Goal: Task Accomplishment & Management: Manage account settings

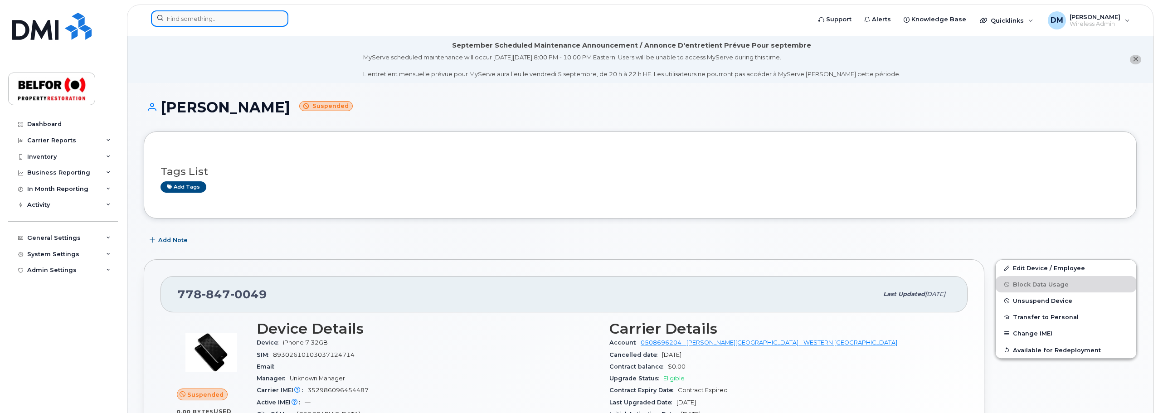
click at [189, 21] on input at bounding box center [219, 18] width 137 height 16
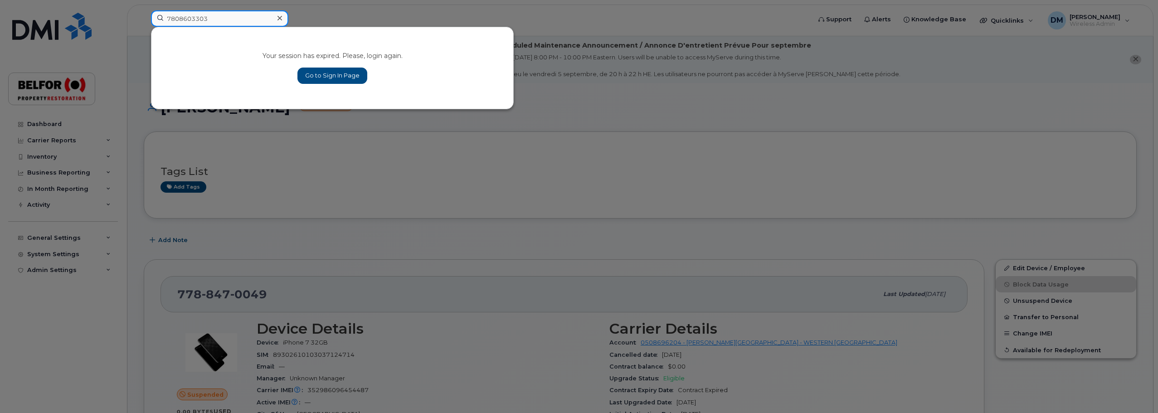
type input "7808603303"
click at [338, 71] on link "Go to Sign In Page" at bounding box center [333, 76] width 70 height 16
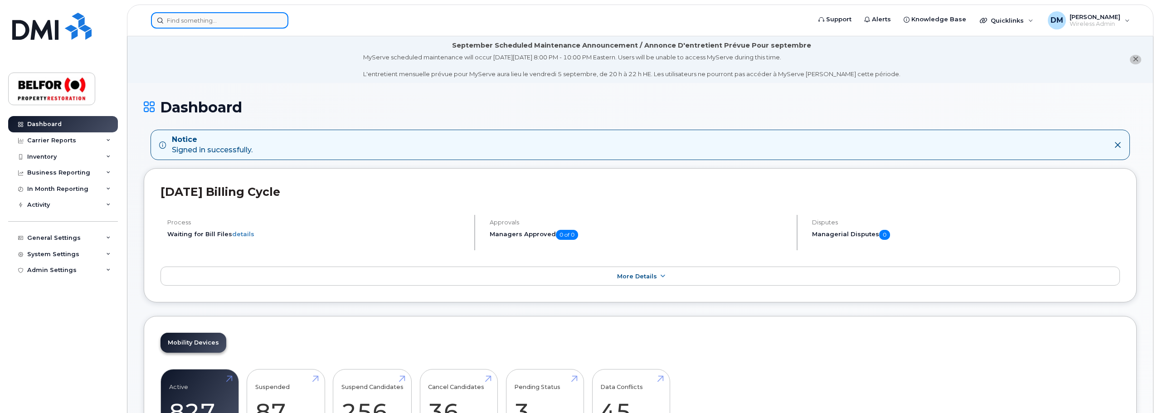
click at [187, 19] on input at bounding box center [219, 20] width 137 height 16
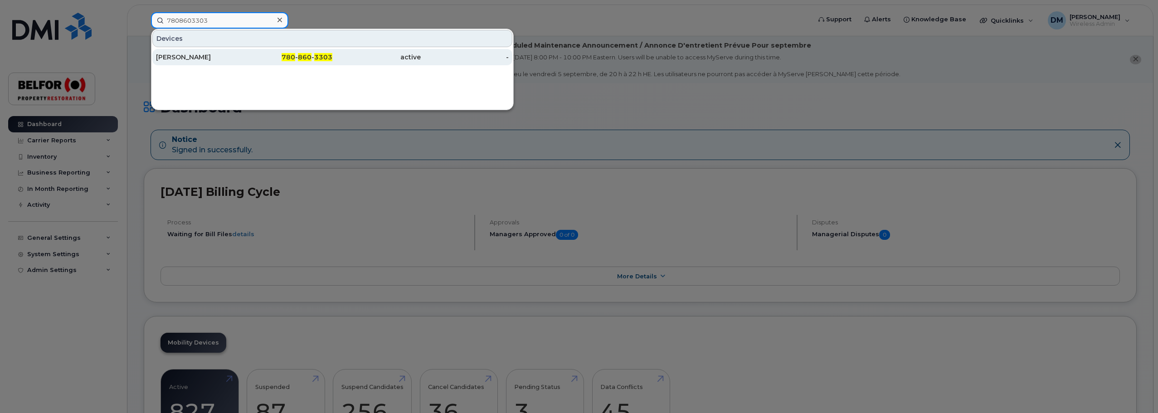
type input "7808603303"
click at [199, 54] on div "[PERSON_NAME]" at bounding box center [200, 57] width 88 height 9
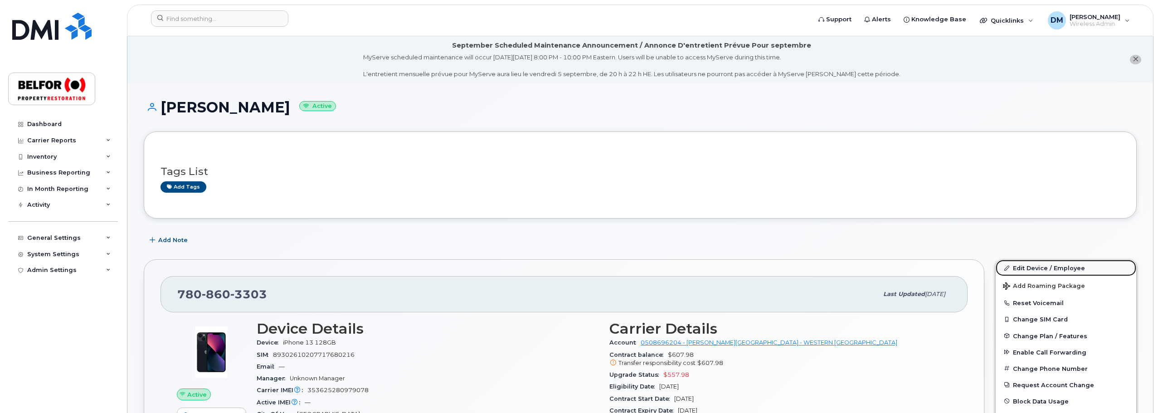
click at [1032, 268] on link "Edit Device / Employee" at bounding box center [1066, 268] width 141 height 16
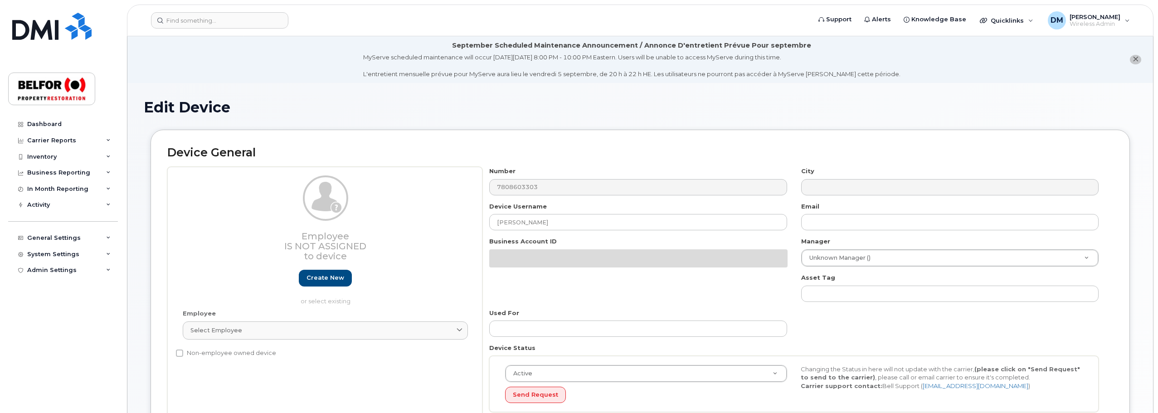
select select "5713129"
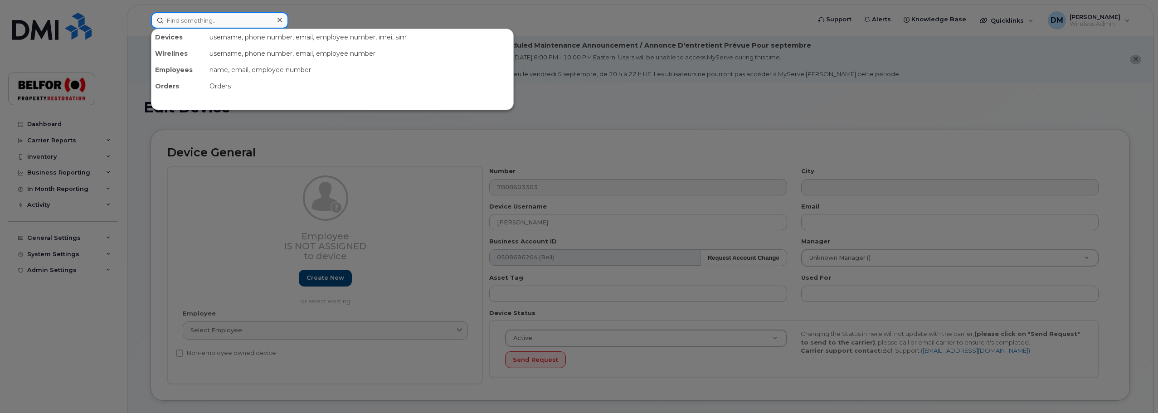
click at [175, 19] on input at bounding box center [219, 20] width 137 height 16
drag, startPoint x: 175, startPoint y: 19, endPoint x: 419, endPoint y: 231, distance: 324.0
click at [408, 249] on div at bounding box center [579, 206] width 1158 height 413
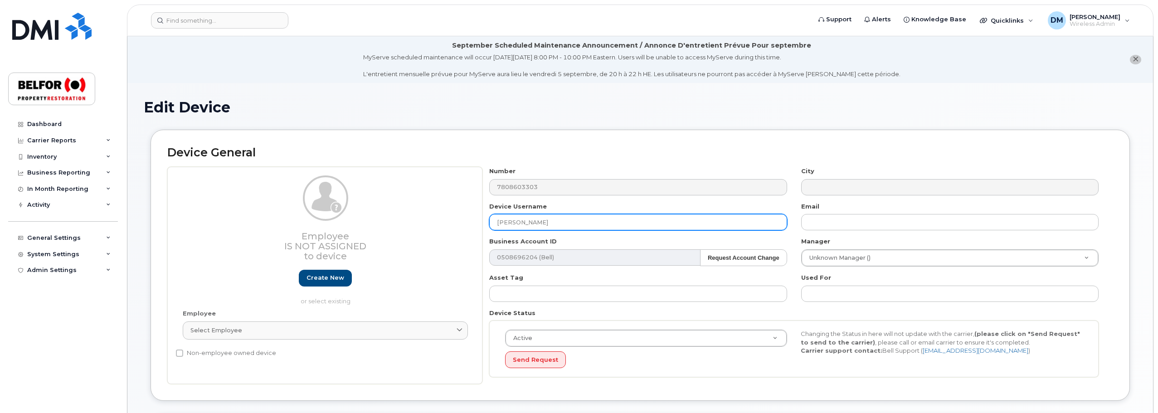
click at [551, 216] on input "[PERSON_NAME]" at bounding box center [638, 222] width 298 height 16
drag, startPoint x: 533, startPoint y: 218, endPoint x: 493, endPoint y: 221, distance: 40.1
click at [493, 221] on input "[PERSON_NAME]" at bounding box center [638, 222] width 298 height 16
paste input "780-860-3303"
type input "780-860-3303"
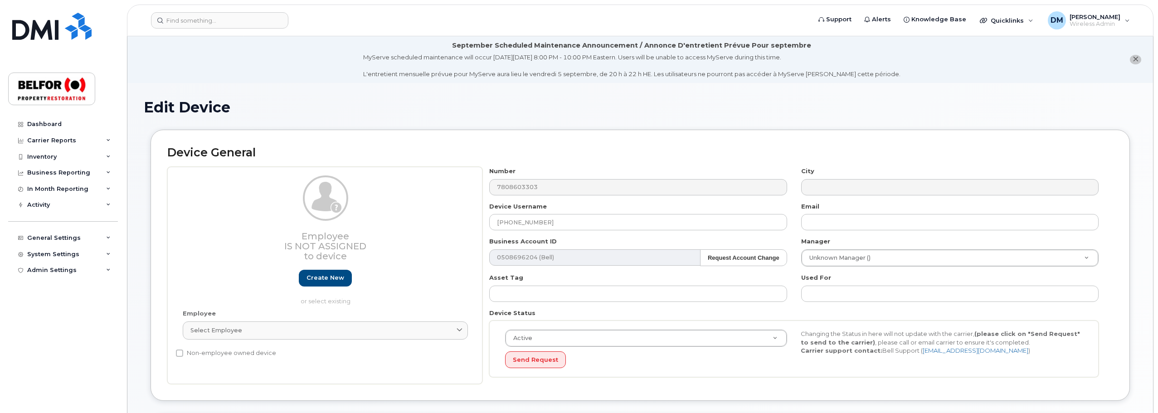
click at [1115, 244] on div "Device General Employee Is not assigned to device Create new or select existing…" at bounding box center [641, 265] width 980 height 271
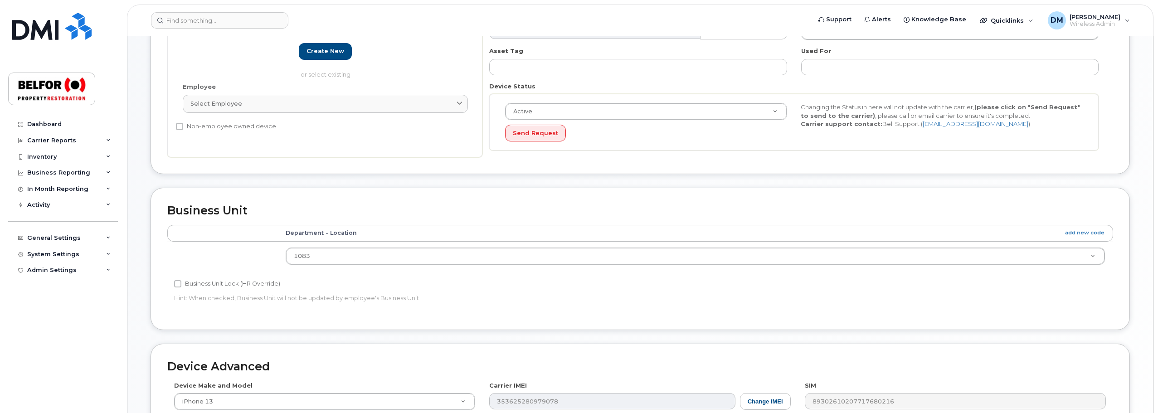
scroll to position [428, 0]
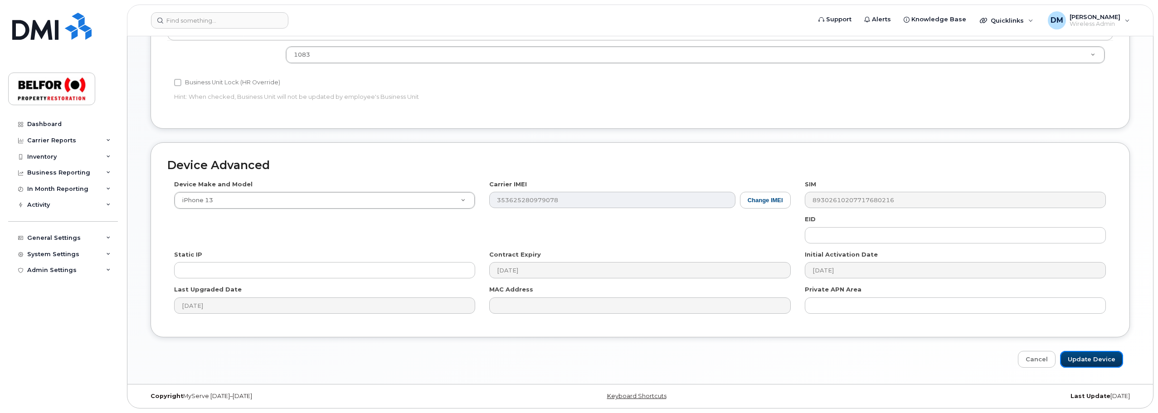
click at [1093, 356] on input "Update Device" at bounding box center [1091, 359] width 63 height 17
type input "Saving..."
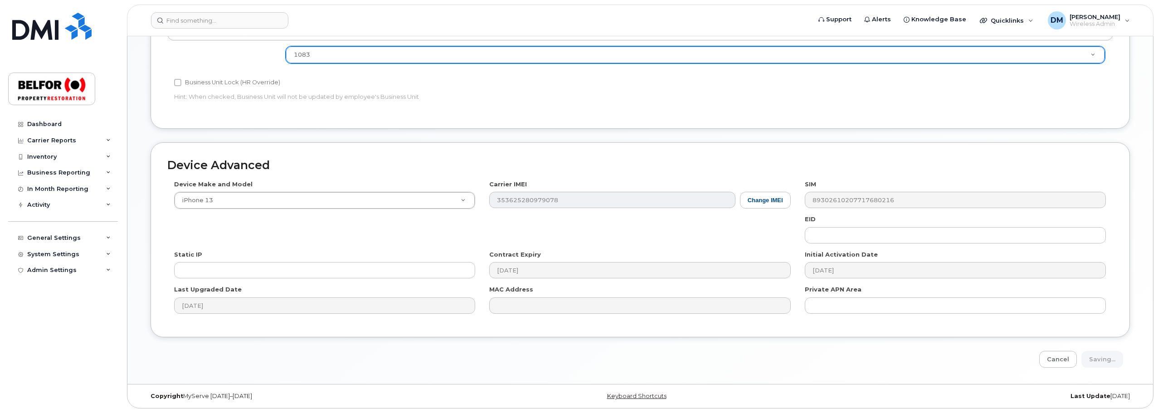
scroll to position [328, 0]
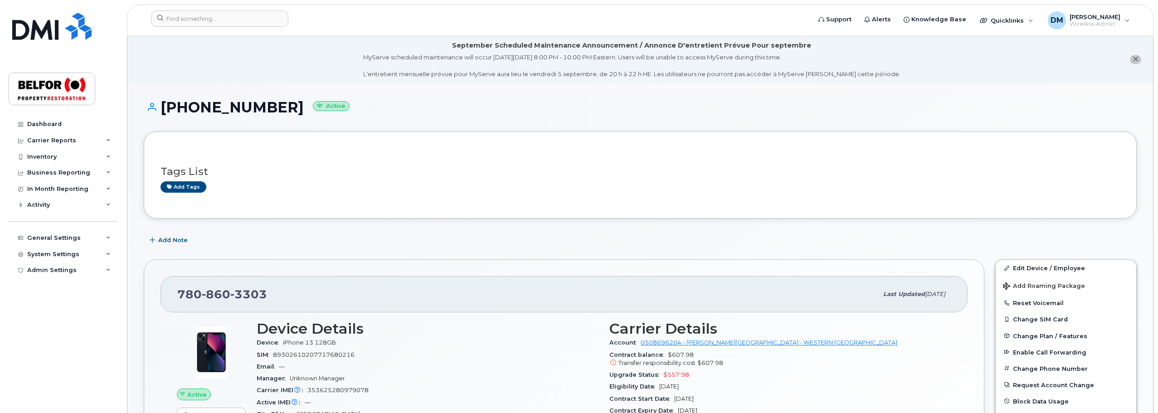
click at [213, 70] on li "September Scheduled Maintenance Announcement / Annonce D'entretient Prévue Pour…" at bounding box center [640, 59] width 1026 height 47
click at [177, 21] on input at bounding box center [219, 18] width 137 height 16
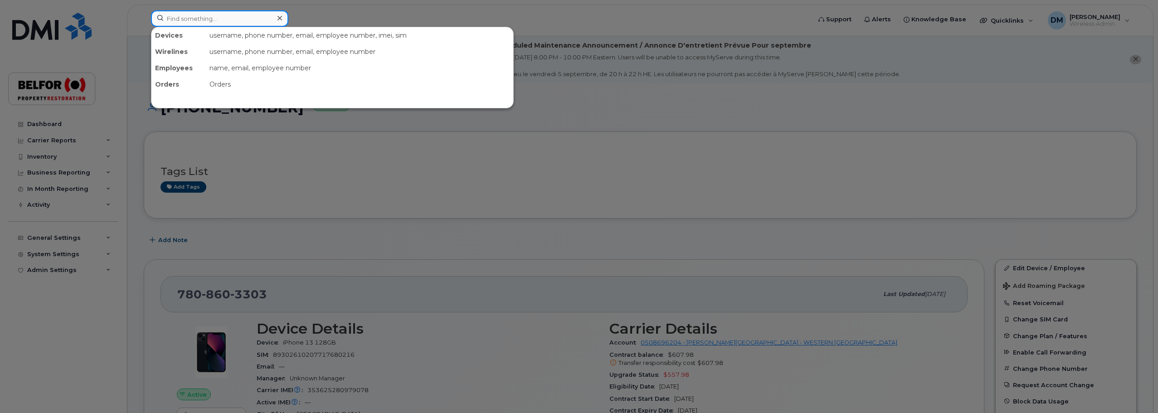
click at [177, 21] on input at bounding box center [219, 18] width 137 height 16
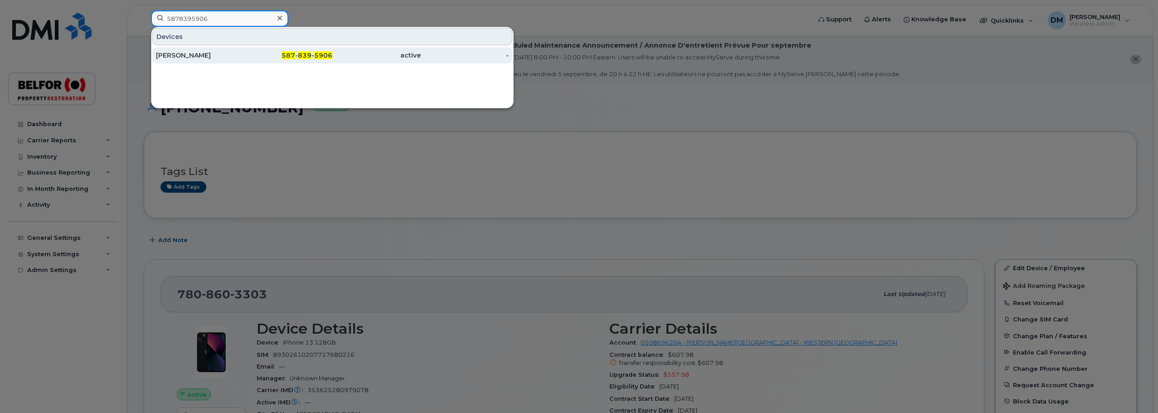
type input "5878395906"
click at [181, 56] on div "Mike Deane" at bounding box center [200, 55] width 88 height 9
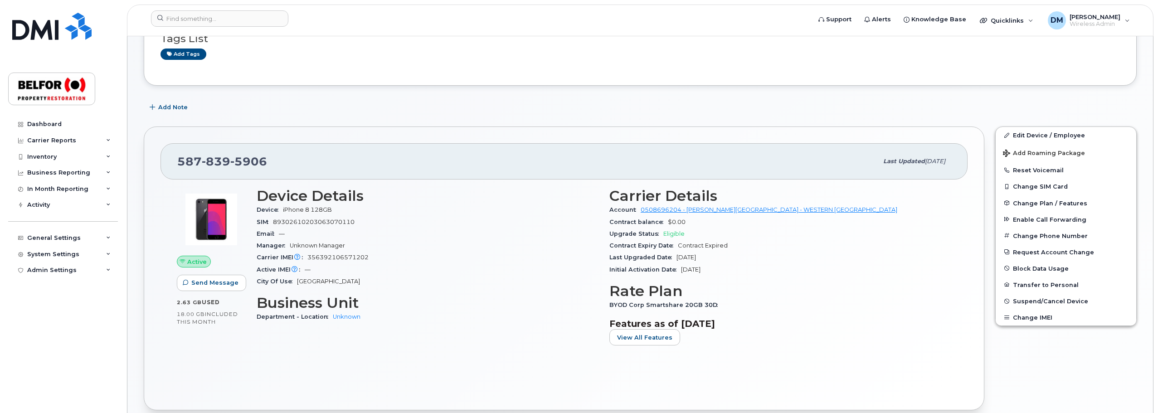
scroll to position [136, 0]
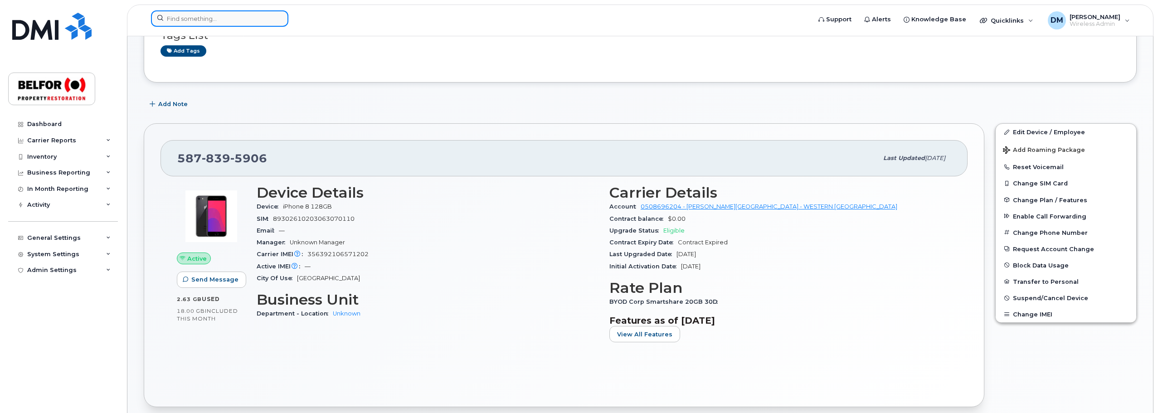
click at [179, 15] on input at bounding box center [219, 18] width 137 height 16
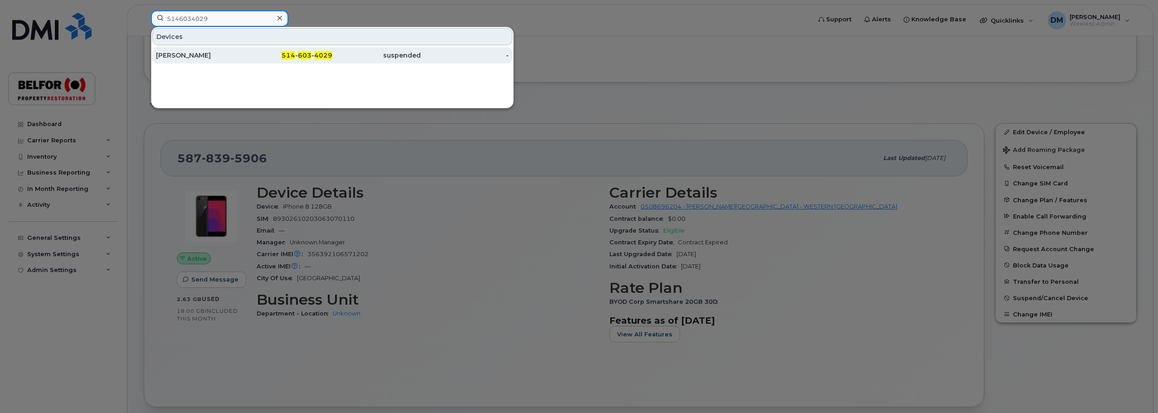
type input "5146034029"
click at [199, 58] on div "[PERSON_NAME]" at bounding box center [200, 55] width 88 height 9
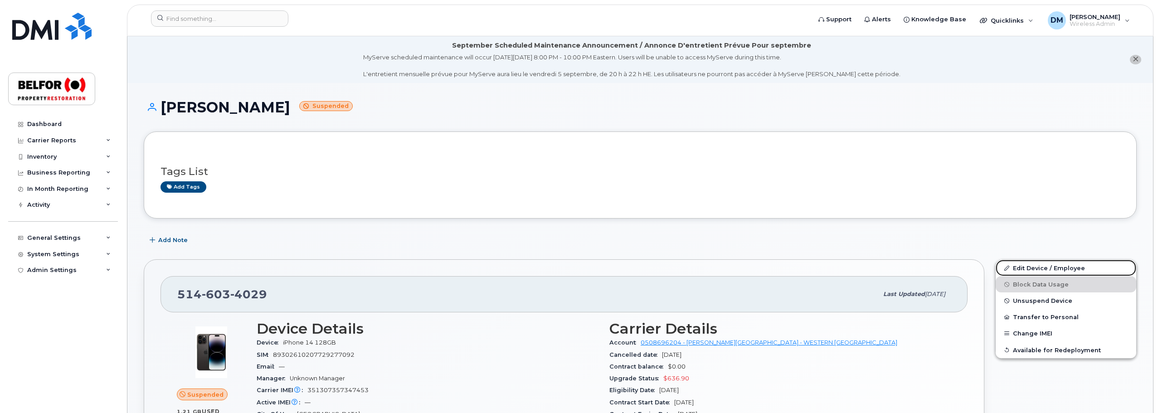
drag, startPoint x: 1039, startPoint y: 265, endPoint x: 859, endPoint y: 228, distance: 183.0
click at [1039, 265] on link "Edit Device / Employee" at bounding box center [1066, 268] width 141 height 16
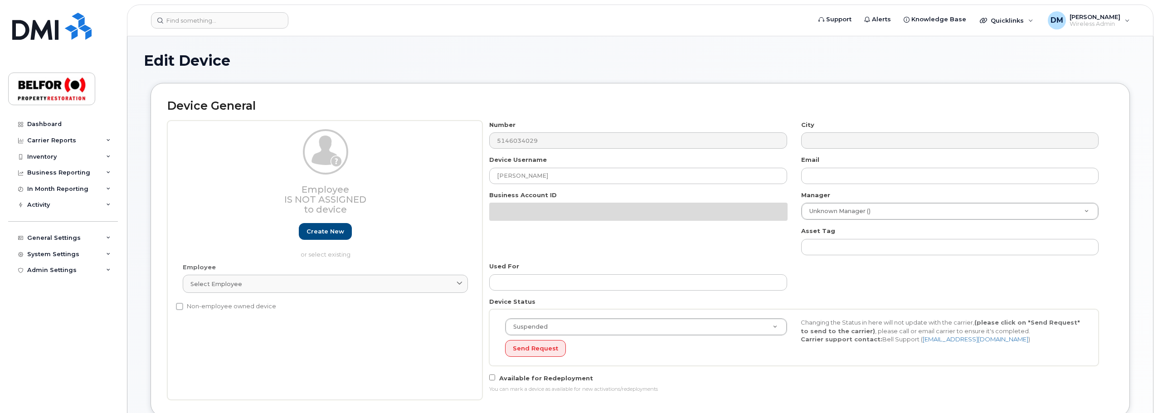
select select "5713146"
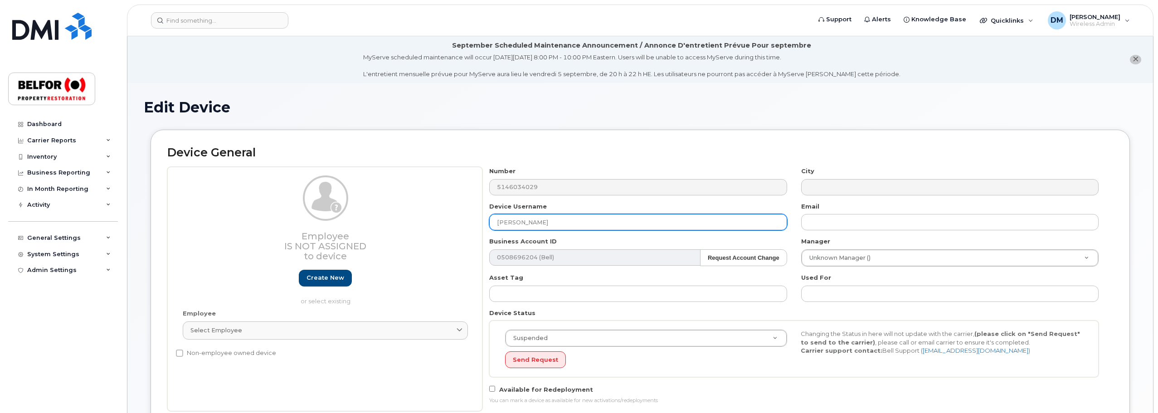
drag, startPoint x: 551, startPoint y: 224, endPoint x: 496, endPoint y: 221, distance: 54.9
click at [496, 221] on input "[PERSON_NAME]" at bounding box center [638, 222] width 298 height 16
paste input "[PERSON_NAME]"
type input "[PERSON_NAME]"
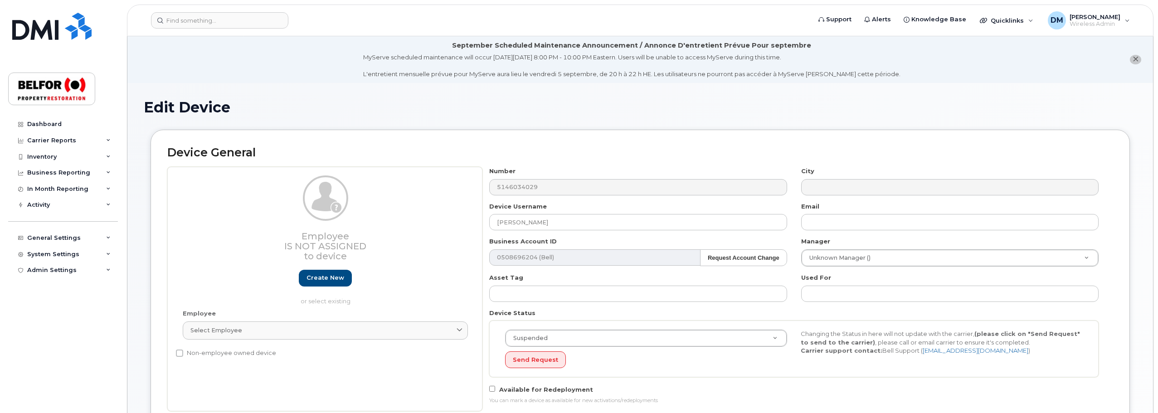
click at [1117, 288] on div "Device General Employee Is not assigned to device Create new or select existing…" at bounding box center [641, 279] width 980 height 298
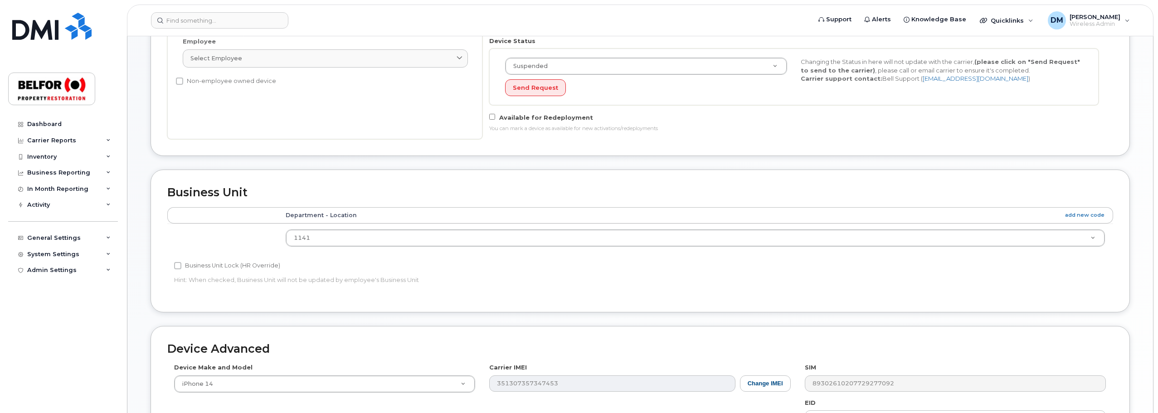
scroll to position [455, 0]
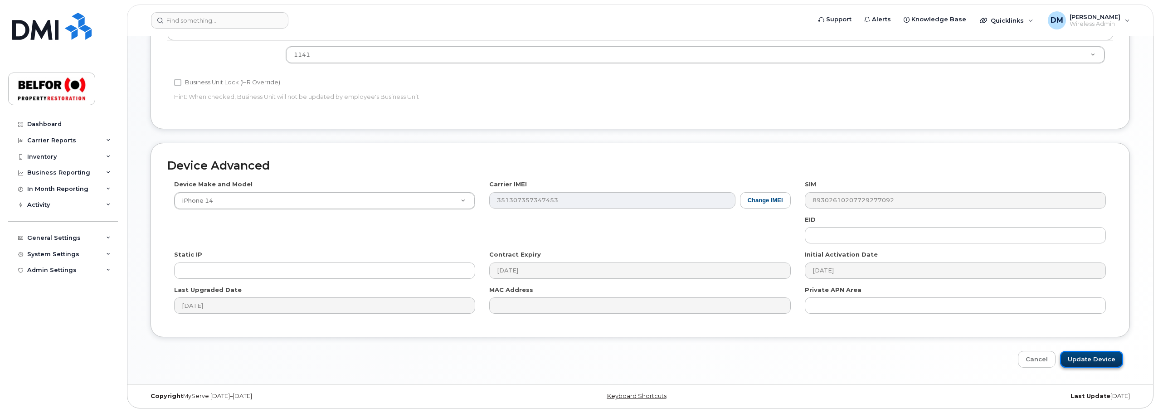
click at [1081, 361] on input "Update Device" at bounding box center [1091, 359] width 63 height 17
type input "Saving..."
